Goal: Information Seeking & Learning: Learn about a topic

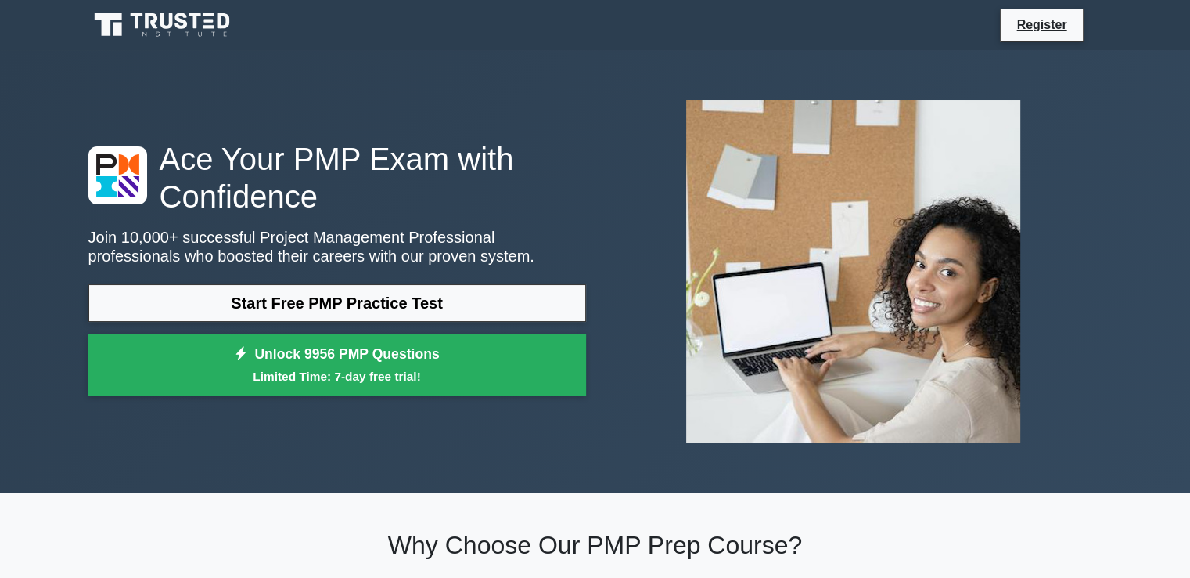
click at [409, 286] on link "Start Free PMP Practice Test" at bounding box center [337, 303] width 498 height 38
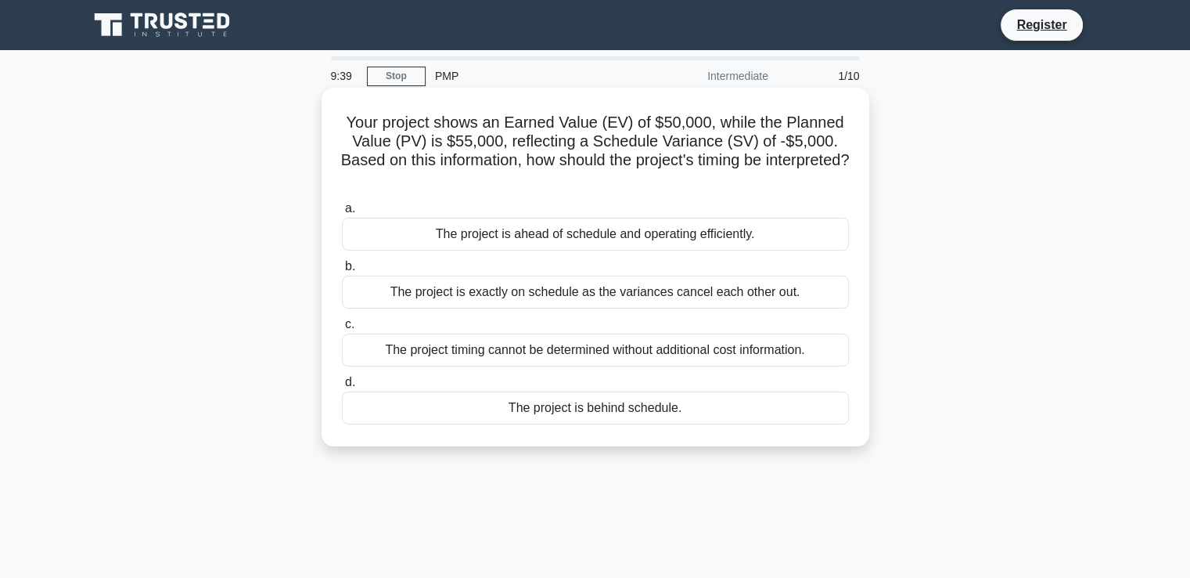
click at [526, 350] on div "The project timing cannot be determined without additional cost information." at bounding box center [595, 349] width 507 height 33
click at [342, 329] on input "c. The project timing cannot be determined without additional cost information." at bounding box center [342, 324] width 0 height 10
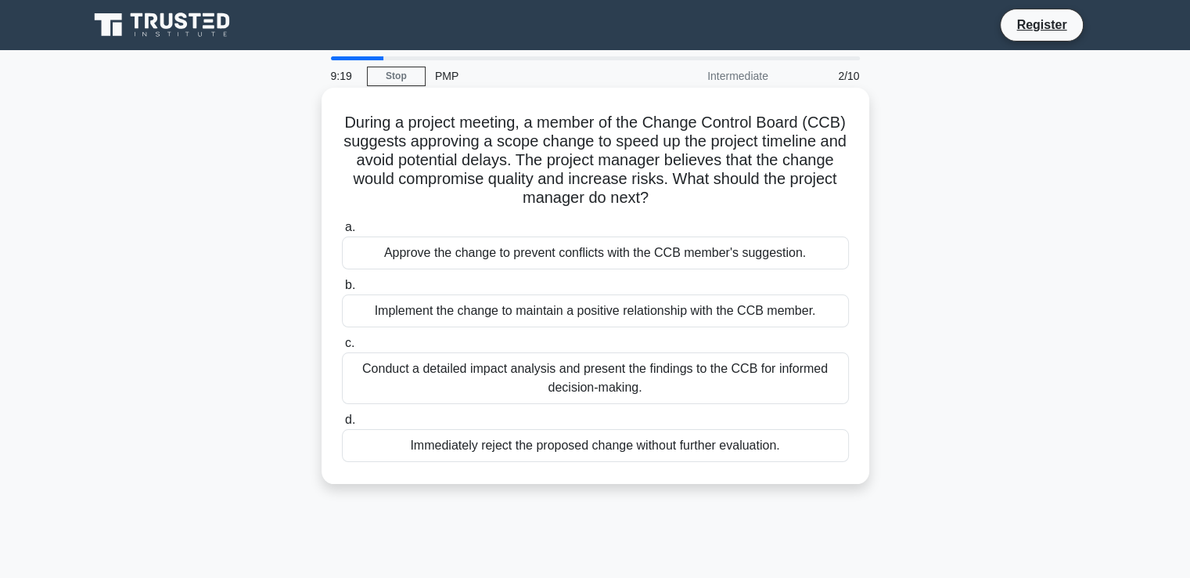
click at [581, 386] on div "Conduct a detailed impact analysis and present the findings to the CCB for info…" at bounding box center [595, 378] width 507 height 52
click at [342, 348] on input "c. Conduct a detailed impact analysis and present the findings to the CCB for i…" at bounding box center [342, 343] width 0 height 10
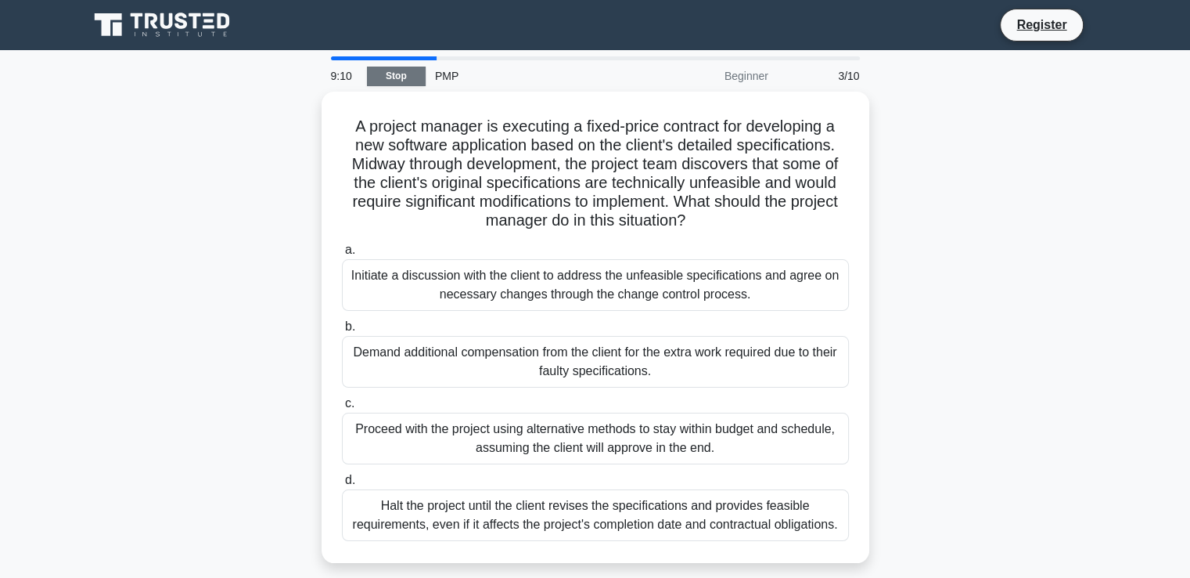
click at [391, 68] on link "Stop" at bounding box center [396, 77] width 59 height 20
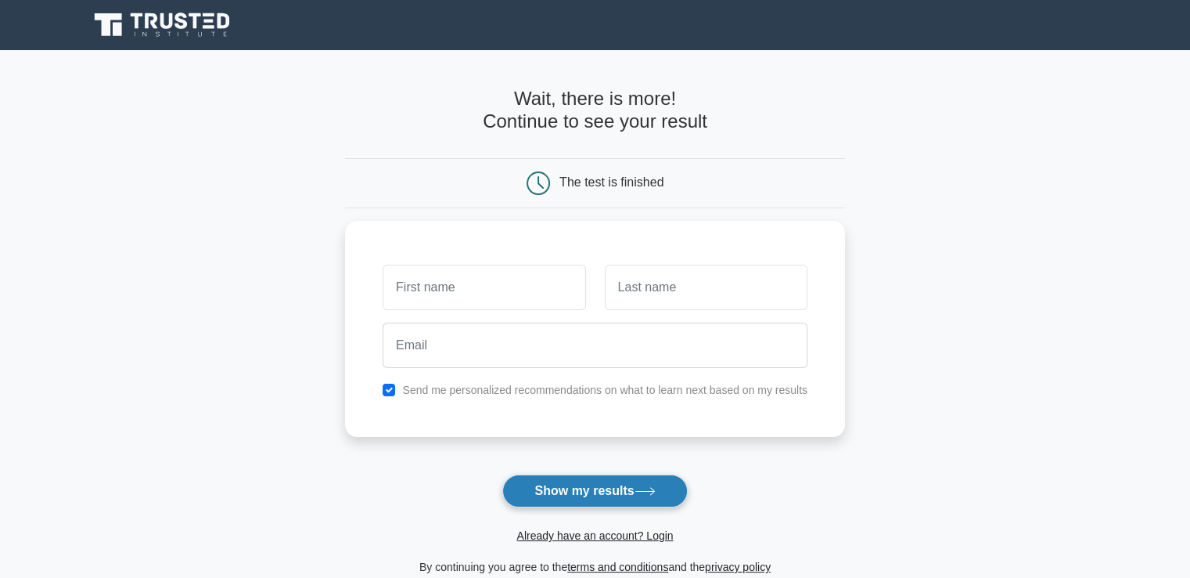
click at [545, 489] on button "Show my results" at bounding box center [594, 490] width 185 height 33
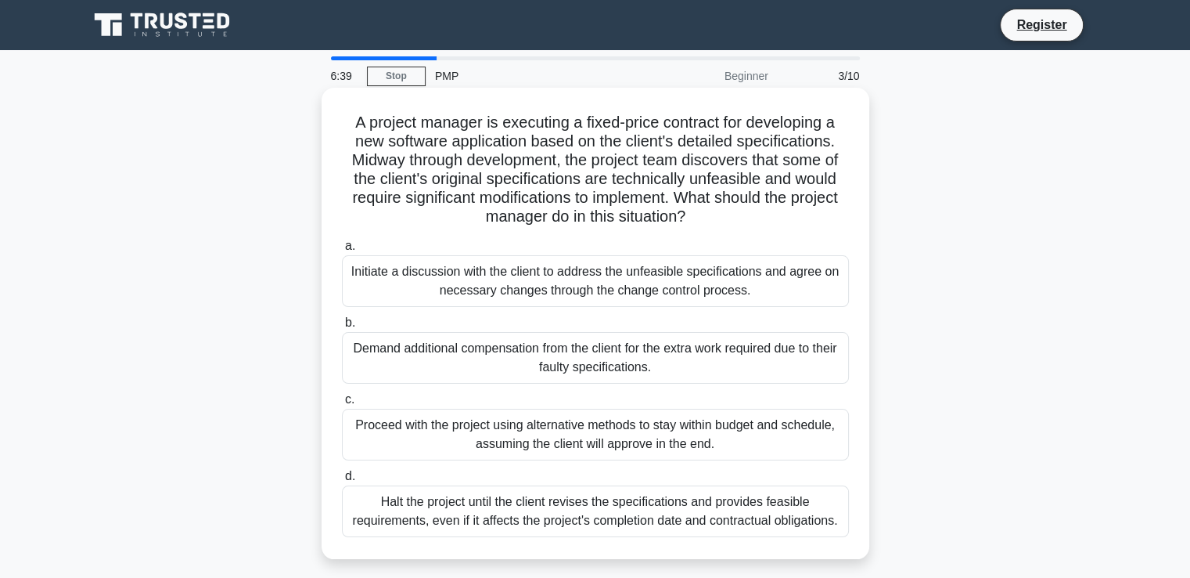
click at [556, 293] on div "Initiate a discussion with the client to address the unfeasible specifications …" at bounding box center [595, 281] width 507 height 52
click at [342, 251] on input "a. Initiate a discussion with the client to address the unfeasible specificatio…" at bounding box center [342, 246] width 0 height 10
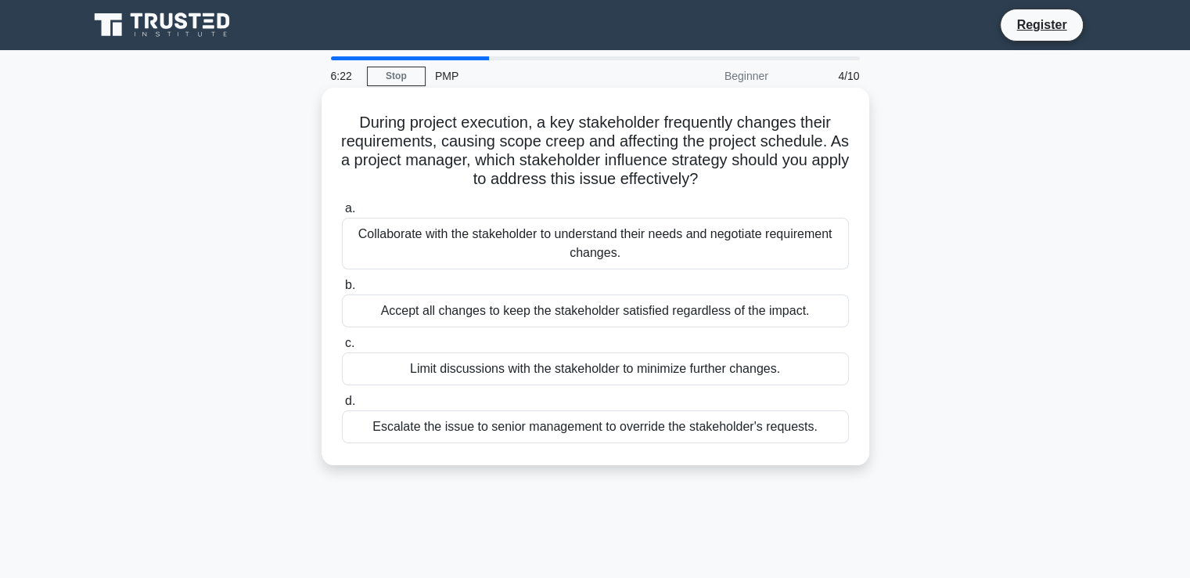
click at [501, 226] on div "Collaborate with the stakeholder to understand their needs and negotiate requir…" at bounding box center [595, 244] width 507 height 52
click at [342, 214] on input "a. Collaborate with the stakeholder to understand their needs and negotiate req…" at bounding box center [342, 208] width 0 height 10
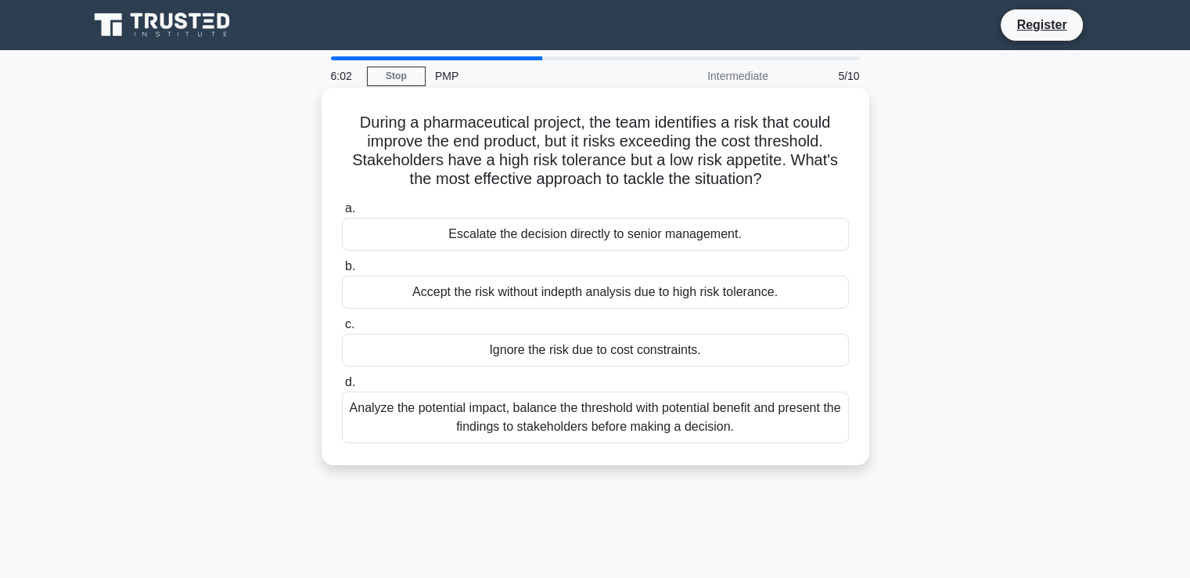
click at [519, 403] on div "Analyze the potential impact, balance the threshold with potential benefit and …" at bounding box center [595, 417] width 507 height 52
click at [342, 387] on input "d. Analyze the potential impact, balance the threshold with potential benefit a…" at bounding box center [342, 382] width 0 height 10
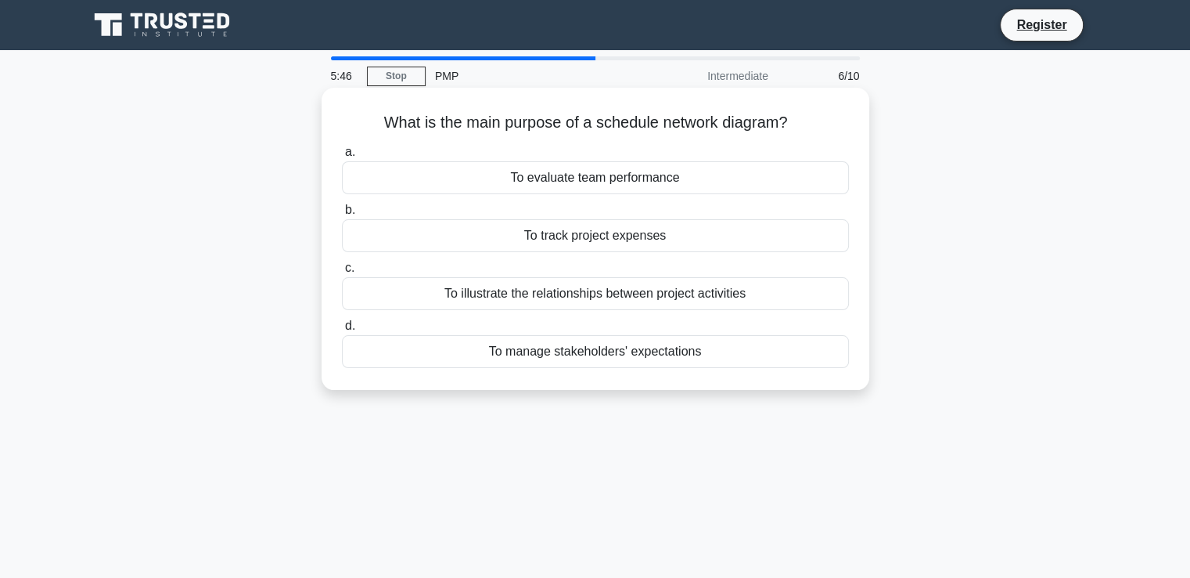
click at [603, 297] on div "To illustrate the relationships between project activities" at bounding box center [595, 293] width 507 height 33
click at [342, 273] on input "c. To illustrate the relationships between project activities" at bounding box center [342, 268] width 0 height 10
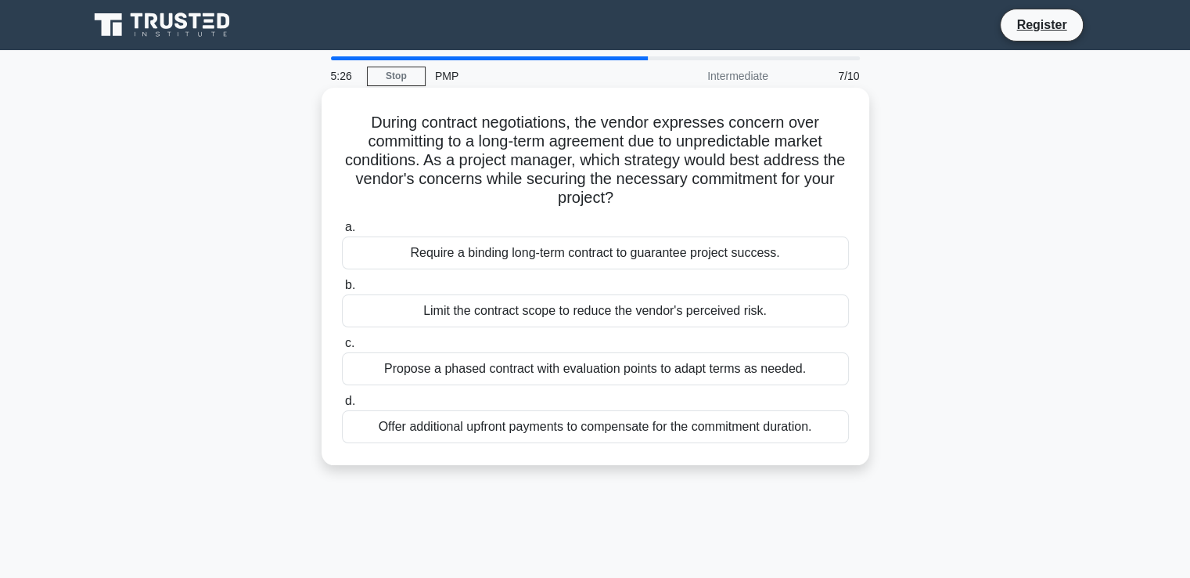
click at [657, 264] on div "Require a binding long-term contract to guarantee project success." at bounding box center [595, 252] width 507 height 33
click at [342, 232] on input "a. Require a binding long-term contract to guarantee project success." at bounding box center [342, 227] width 0 height 10
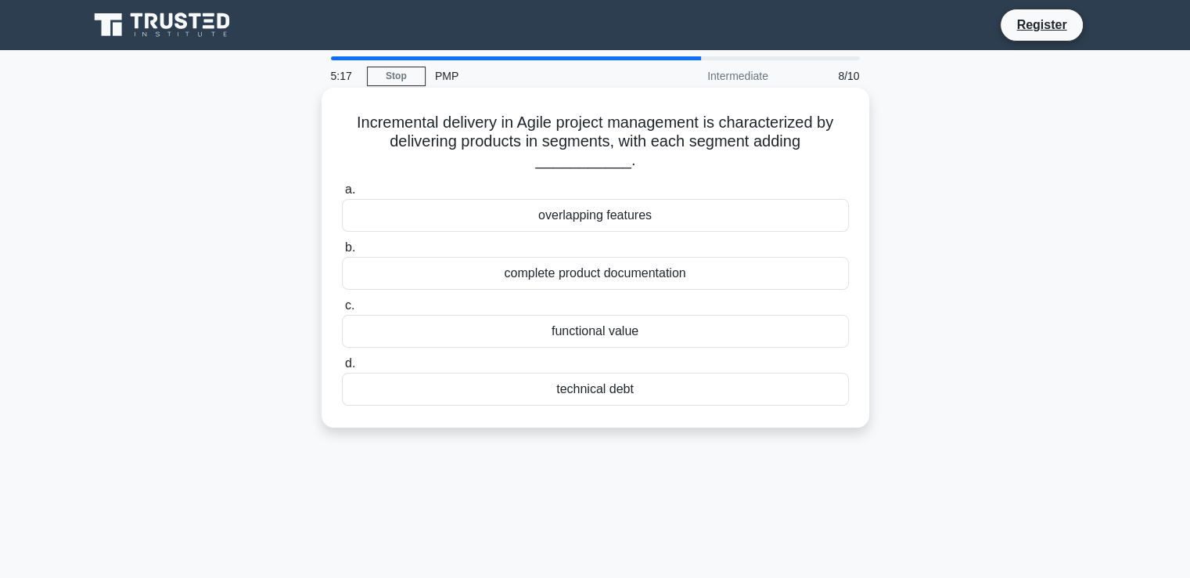
click at [625, 333] on div "functional value" at bounding box center [595, 331] width 507 height 33
click at [342, 311] on input "c. functional value" at bounding box center [342, 306] width 0 height 10
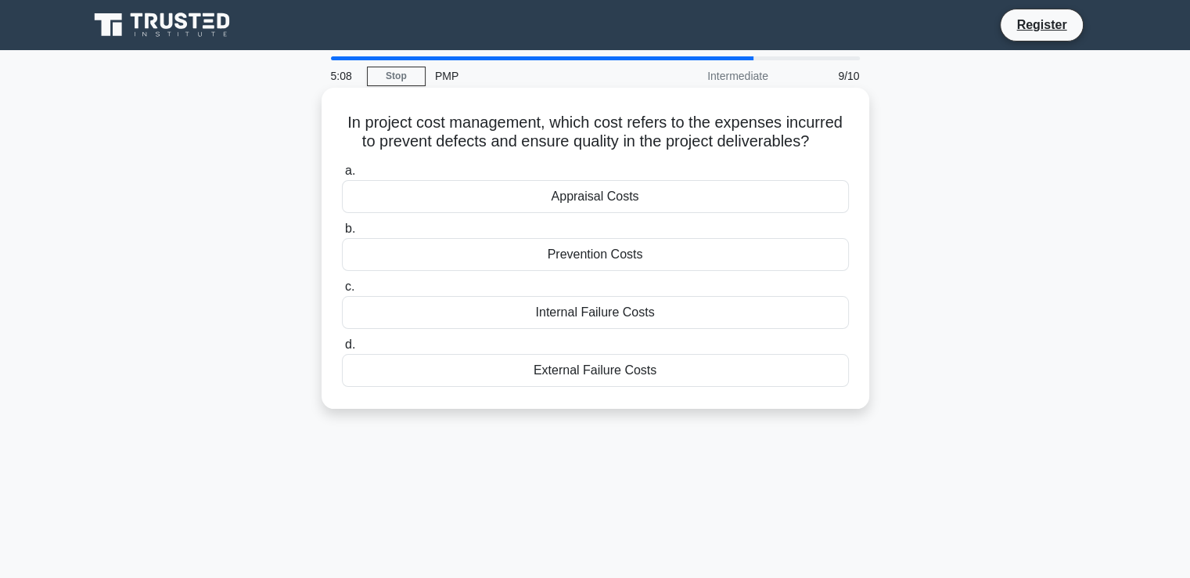
click at [610, 261] on div "Prevention Costs" at bounding box center [595, 254] width 507 height 33
click at [342, 234] on input "b. Prevention Costs" at bounding box center [342, 229] width 0 height 10
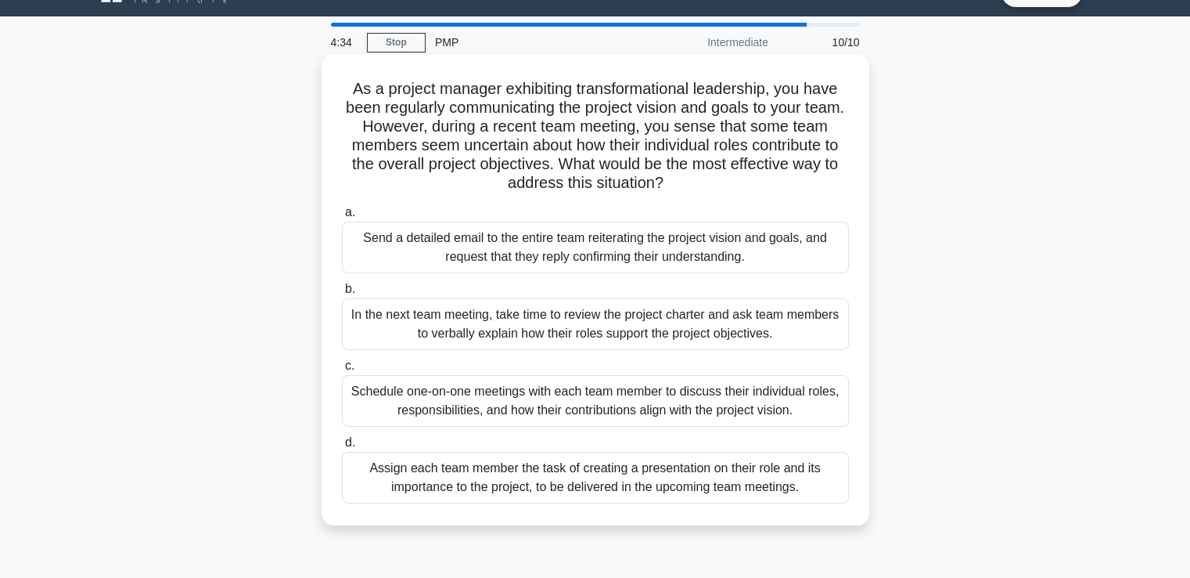
scroll to position [33, 0]
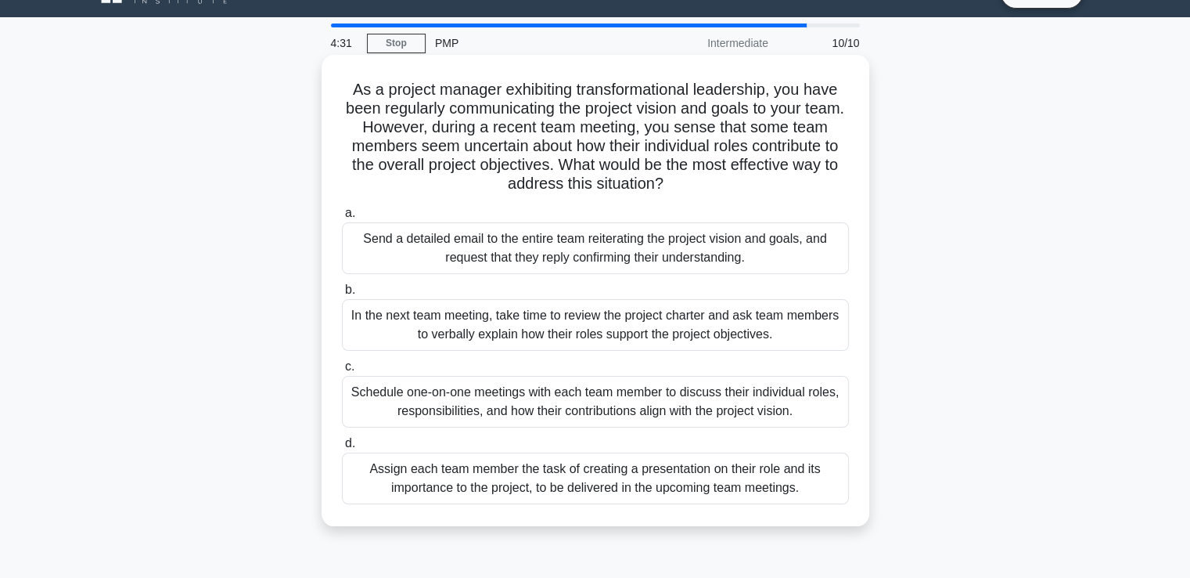
click at [651, 397] on div "Schedule one-on-one meetings with each team member to discuss their individual …" at bounding box center [595, 402] width 507 height 52
click at [342, 372] on input "c. Schedule one-on-one meetings with each team member to discuss their individu…" at bounding box center [342, 367] width 0 height 10
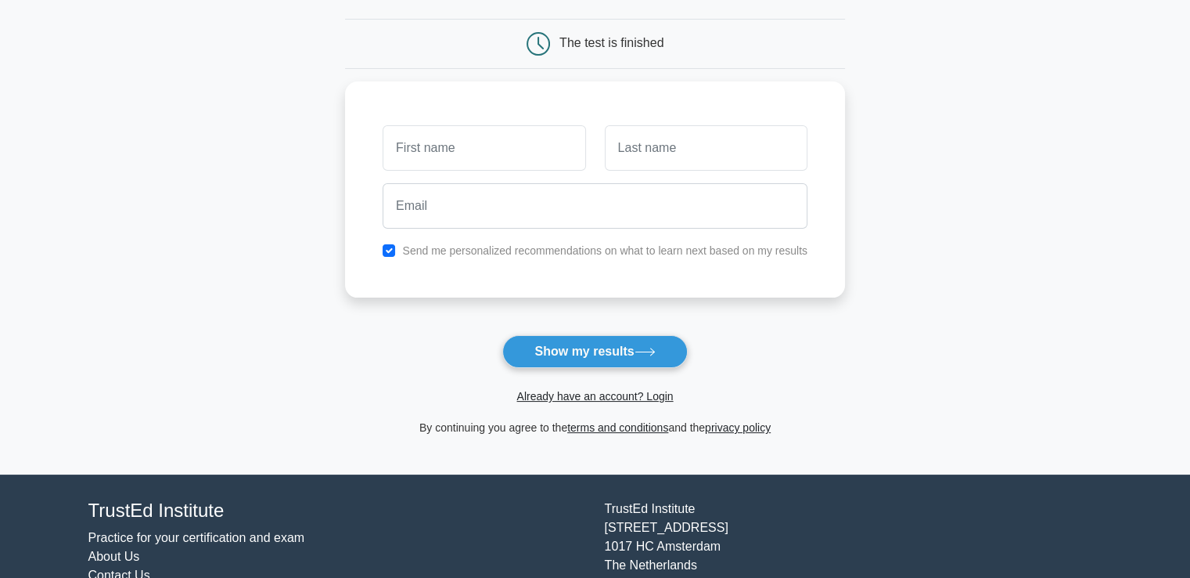
scroll to position [122, 0]
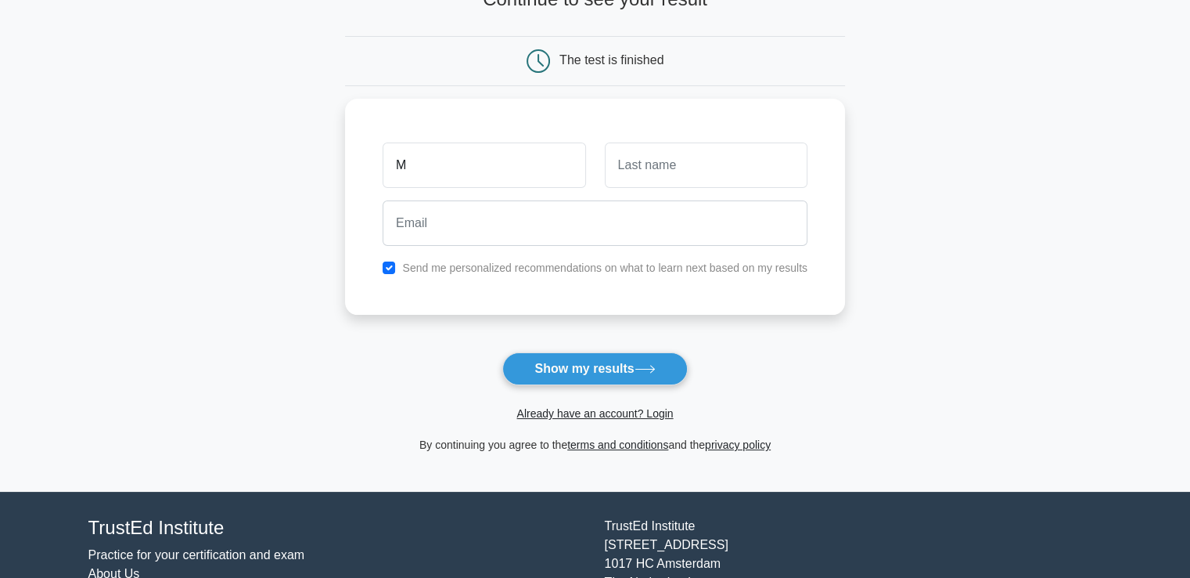
type input "M"
type input "P"
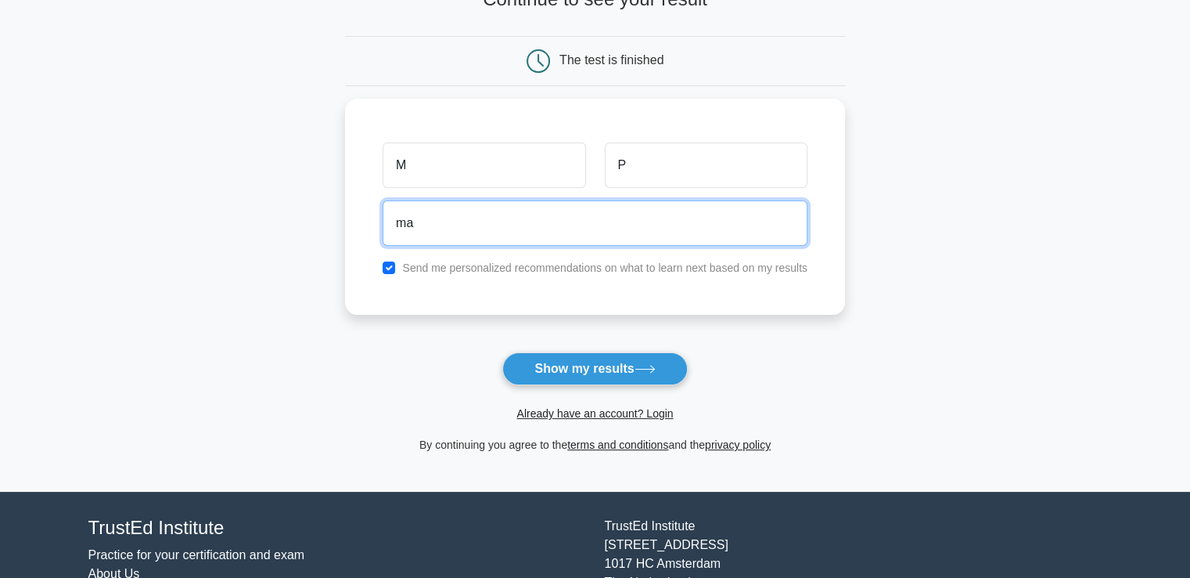
type input "[EMAIL_ADDRESS][DOMAIN_NAME]"
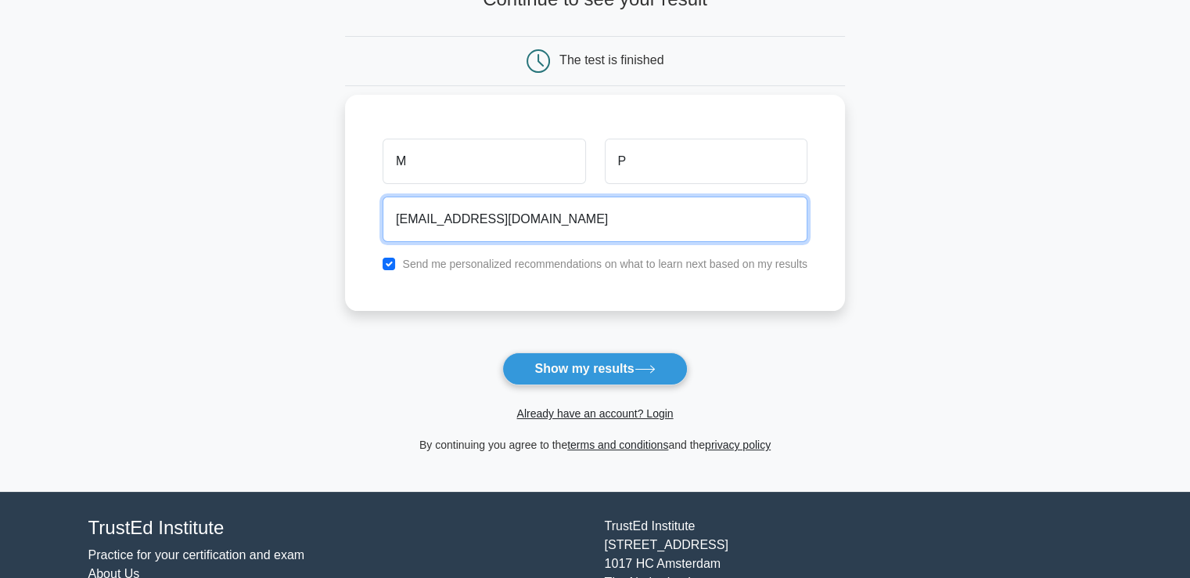
click at [474, 210] on input "[EMAIL_ADDRESS][DOMAIN_NAME]" at bounding box center [595, 218] width 425 height 45
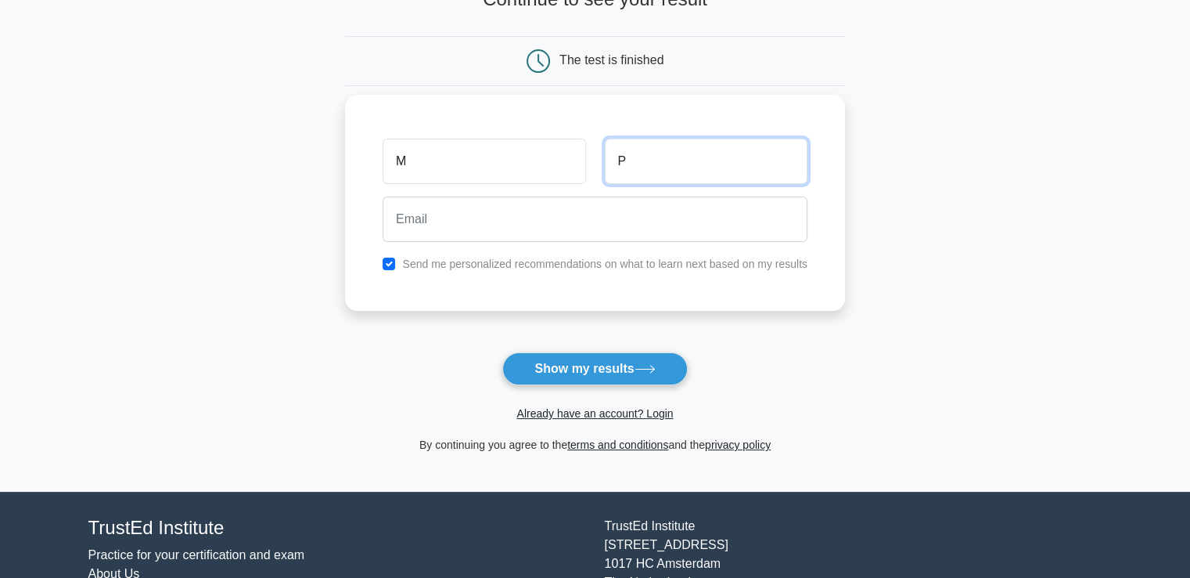
click at [431, 165] on input "M" at bounding box center [484, 161] width 203 height 45
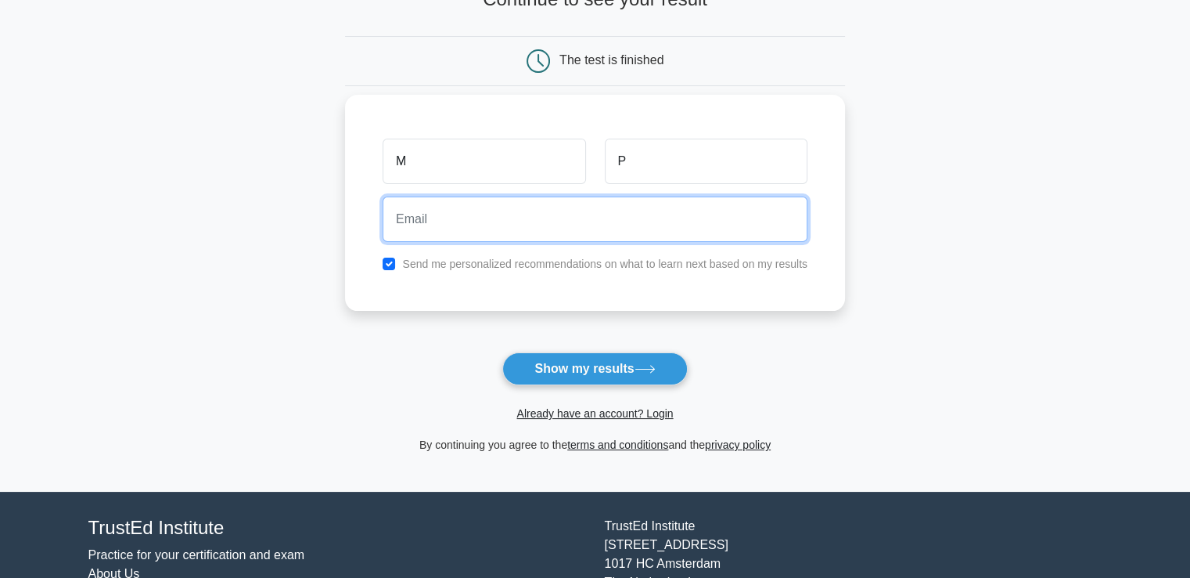
paste input "[EMAIL_ADDRESS][DOMAIN_NAME]"
type input "[EMAIL_ADDRESS][DOMAIN_NAME]"
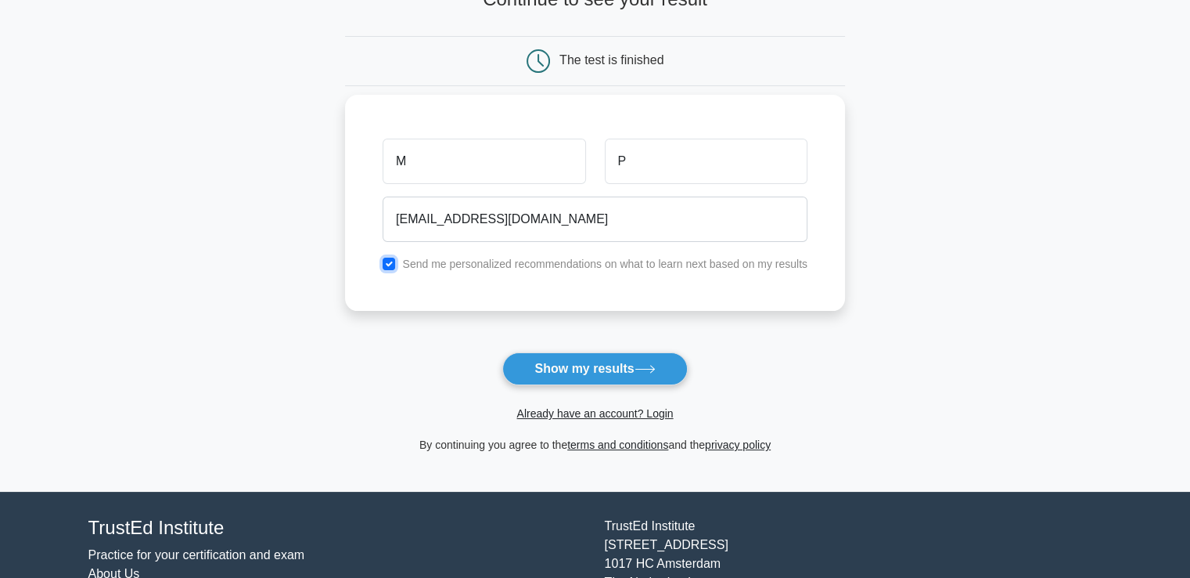
click at [394, 261] on input "checkbox" at bounding box center [389, 263] width 13 height 13
checkbox input "false"
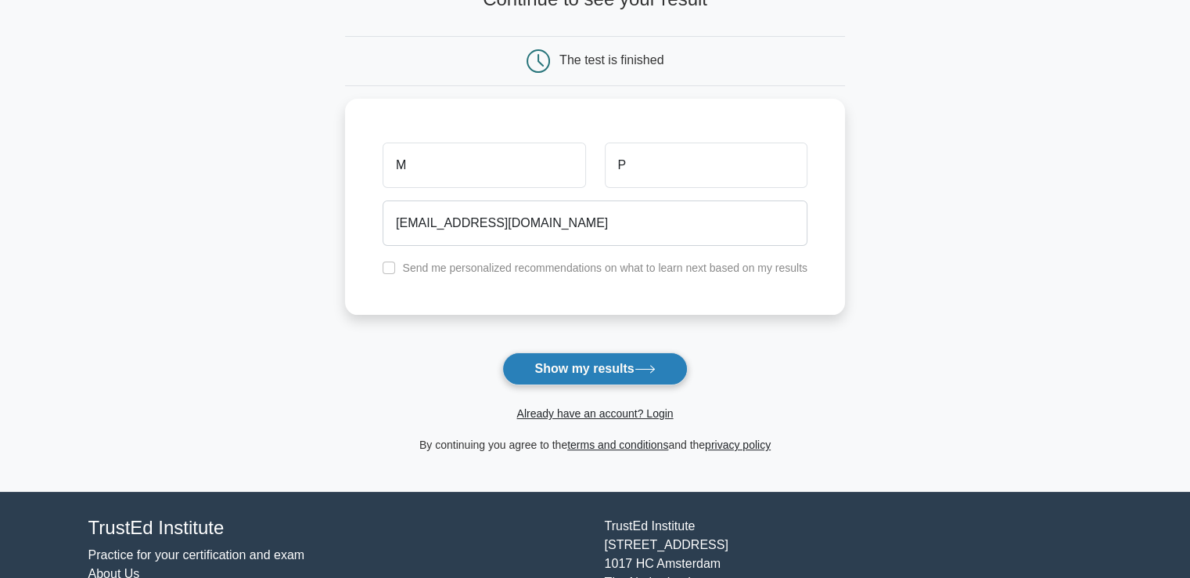
click at [564, 362] on button "Show my results" at bounding box center [594, 368] width 185 height 33
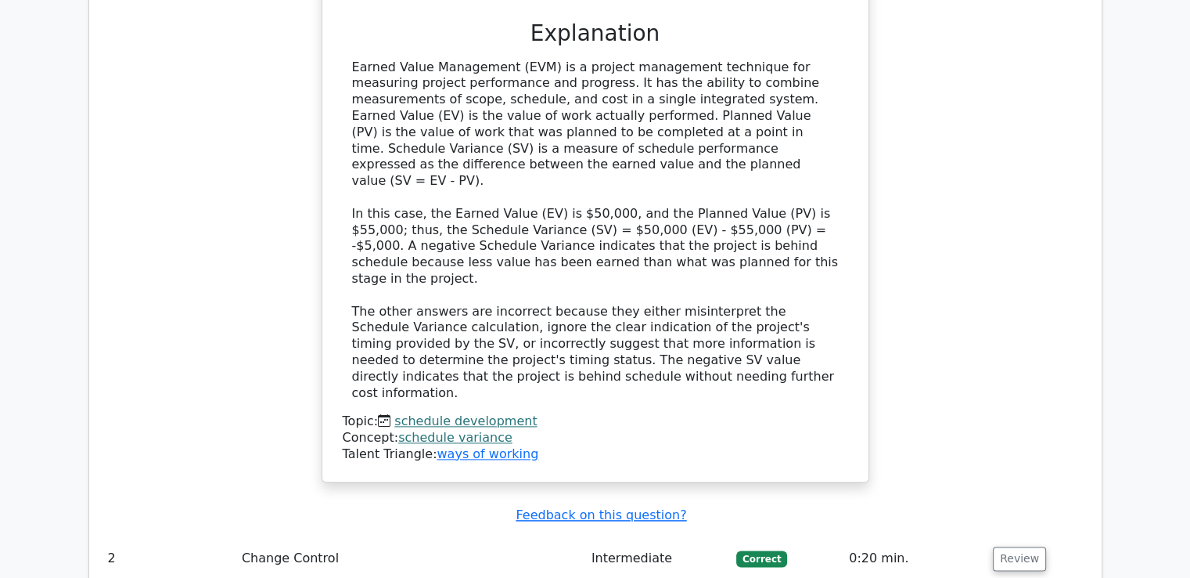
scroll to position [1846, 0]
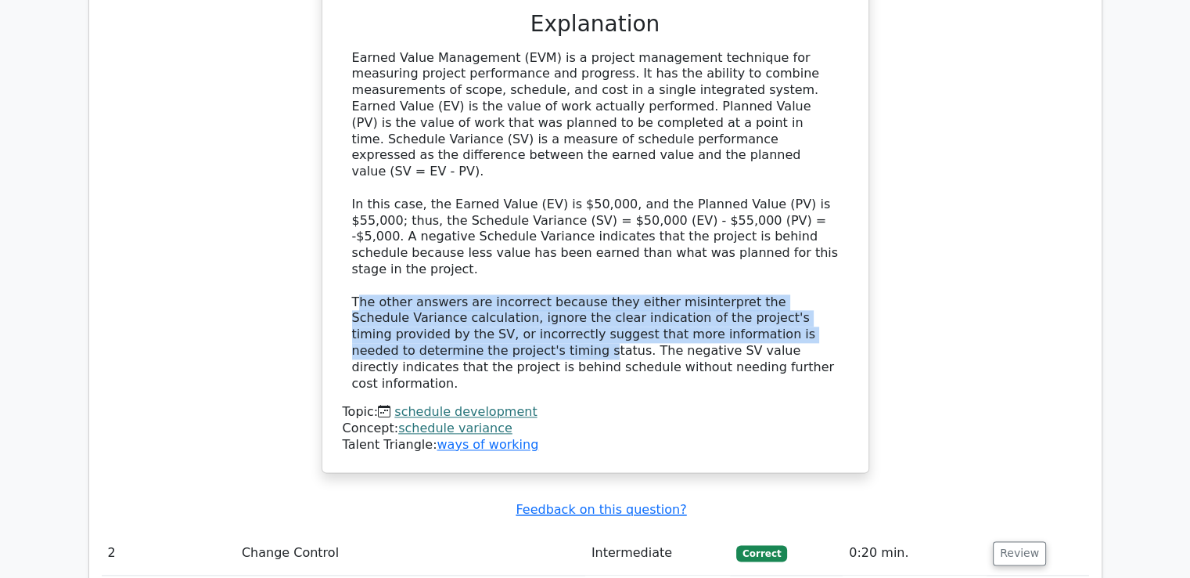
drag, startPoint x: 359, startPoint y: 207, endPoint x: 358, endPoint y: 257, distance: 50.1
click at [358, 257] on div "Earned Value Management (EVM) is a project management technique for measuring p…" at bounding box center [595, 221] width 487 height 342
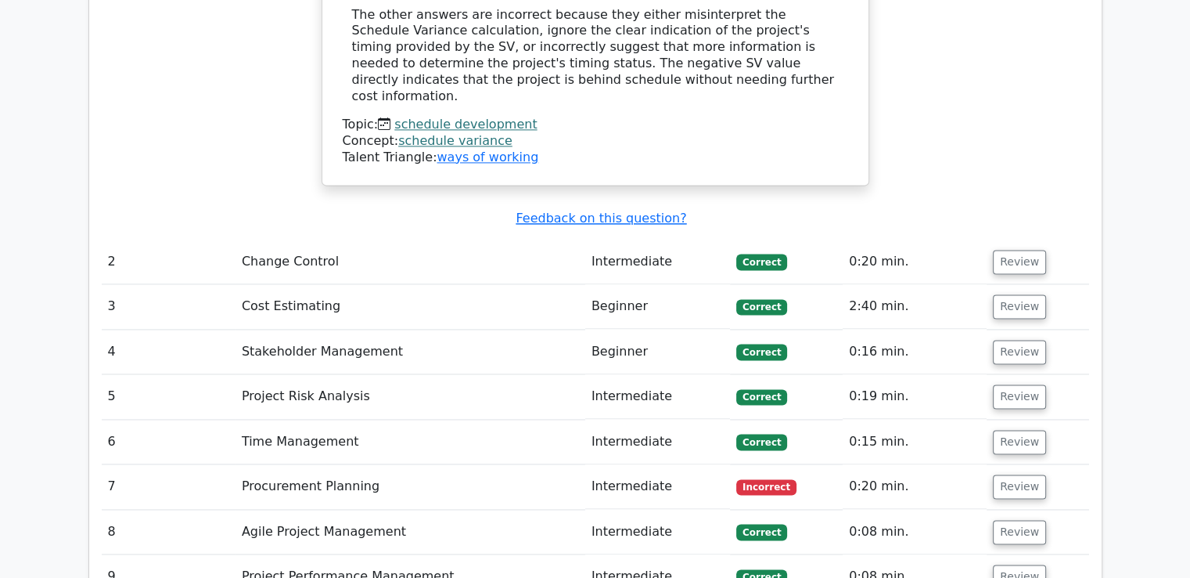
click at [513, 239] on td "Change Control" at bounding box center [411, 261] width 350 height 45
click at [1006, 250] on button "Review" at bounding box center [1019, 262] width 53 height 24
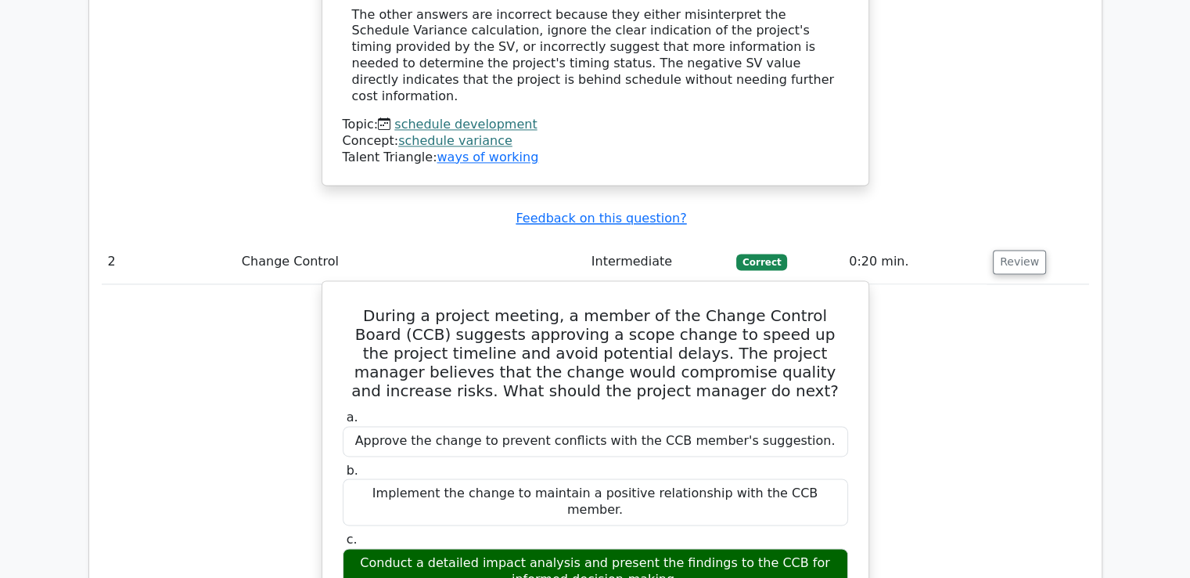
drag, startPoint x: 466, startPoint y: 423, endPoint x: 482, endPoint y: 450, distance: 30.9
click at [482, 548] on div "Conduct a detailed impact analysis and present the findings to the CCB for info…" at bounding box center [596, 571] width 506 height 47
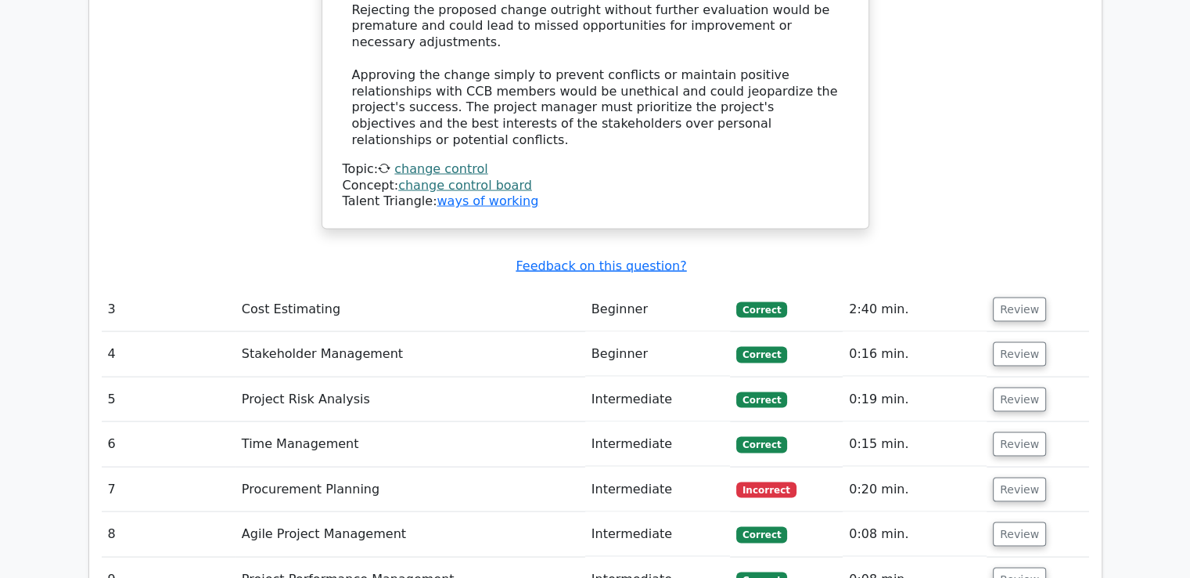
scroll to position [3095, 0]
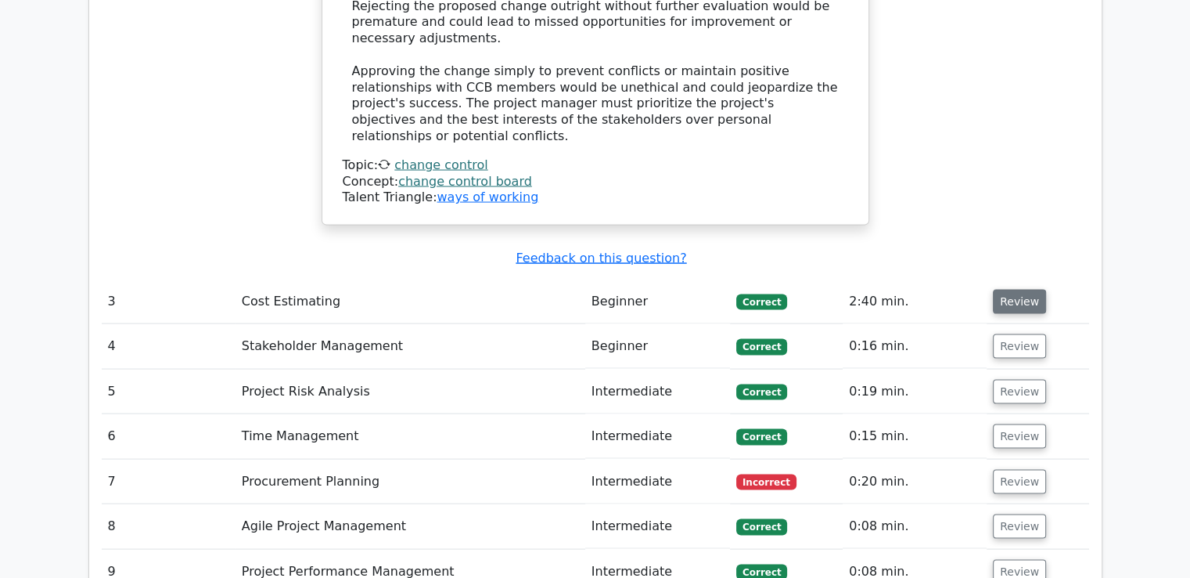
click at [1003, 290] on button "Review" at bounding box center [1019, 302] width 53 height 24
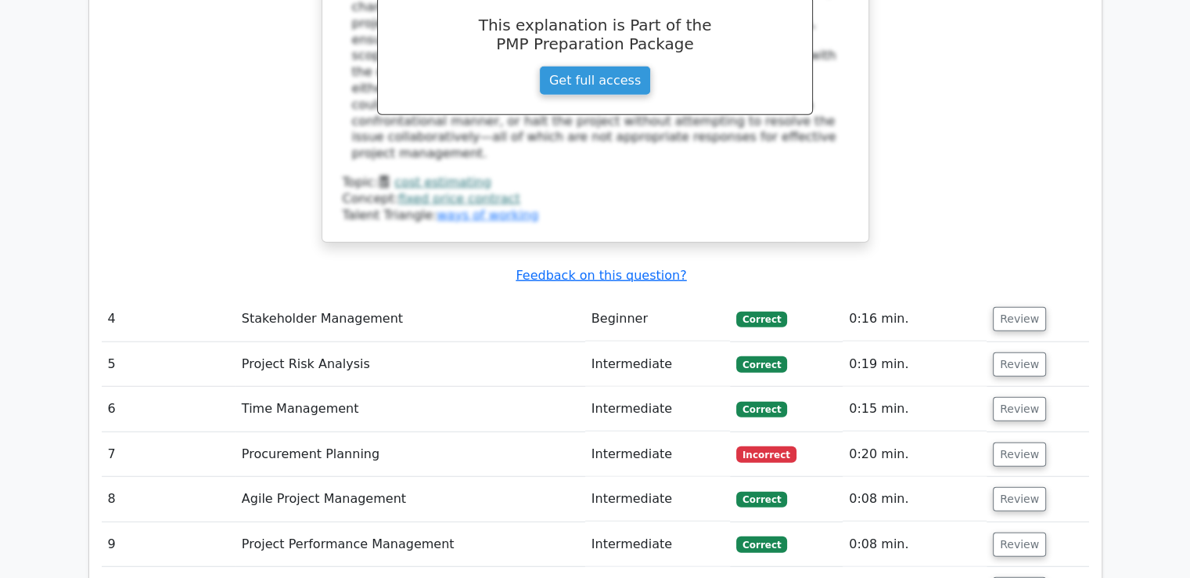
scroll to position [3976, 0]
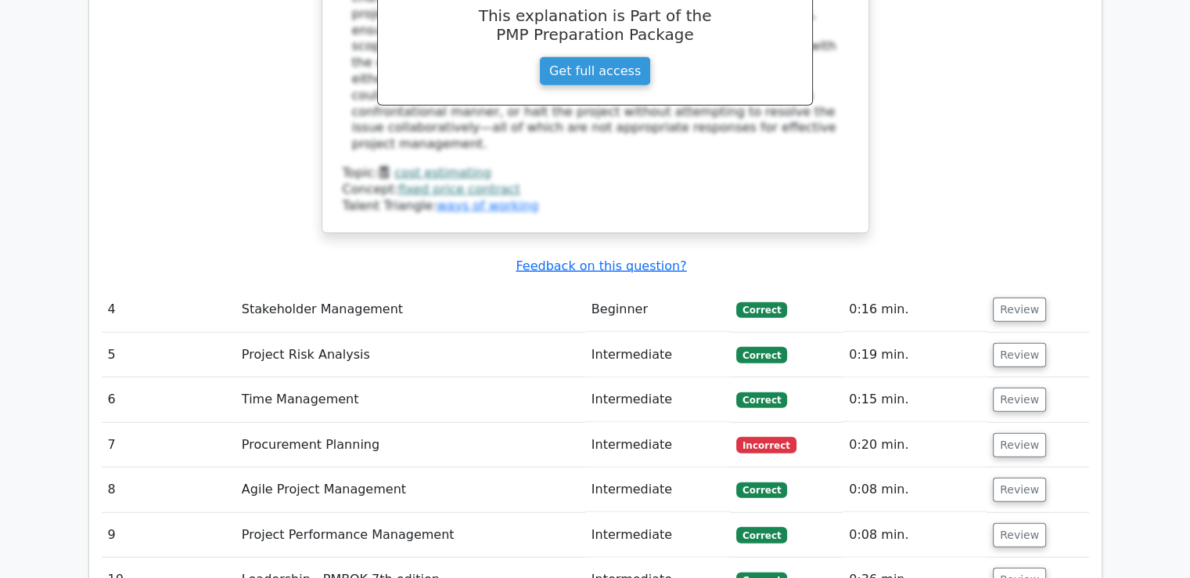
drag, startPoint x: 1003, startPoint y: 121, endPoint x: 492, endPoint y: 237, distance: 524.2
click at [492, 467] on td "Agile Project Management" at bounding box center [411, 489] width 350 height 45
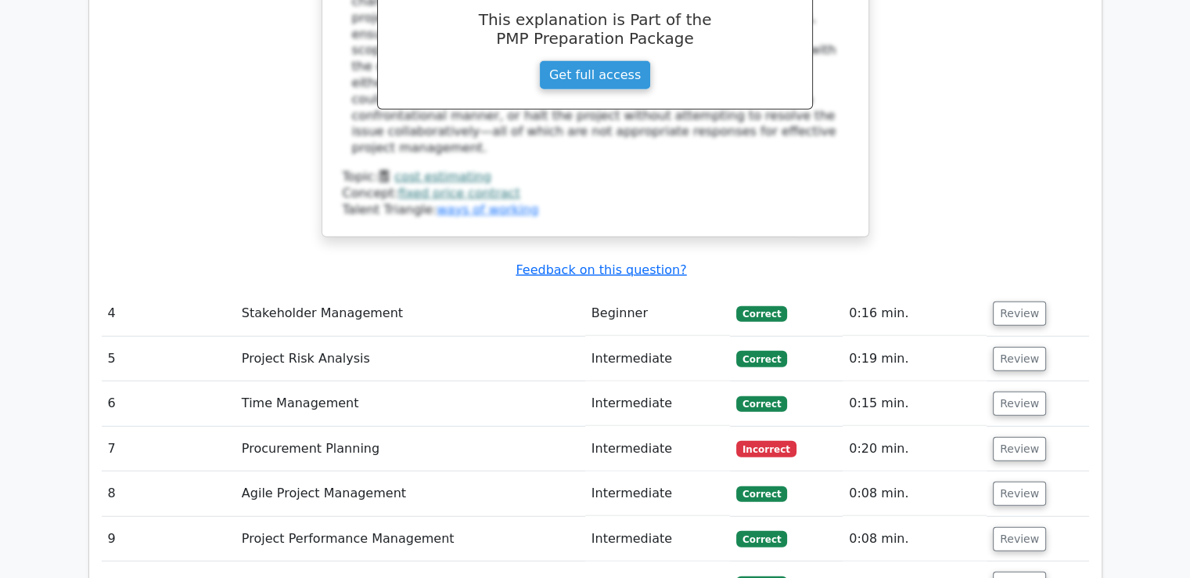
drag, startPoint x: 492, startPoint y: 237, endPoint x: 607, endPoint y: -4, distance: 267.1
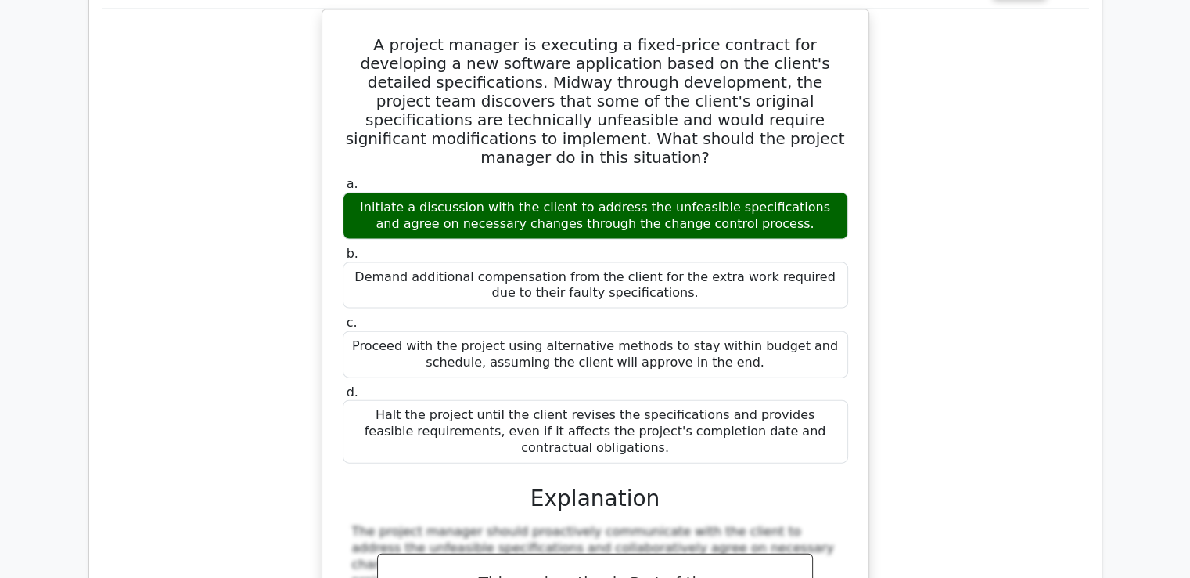
scroll to position [3409, 0]
